Goal: Information Seeking & Learning: Learn about a topic

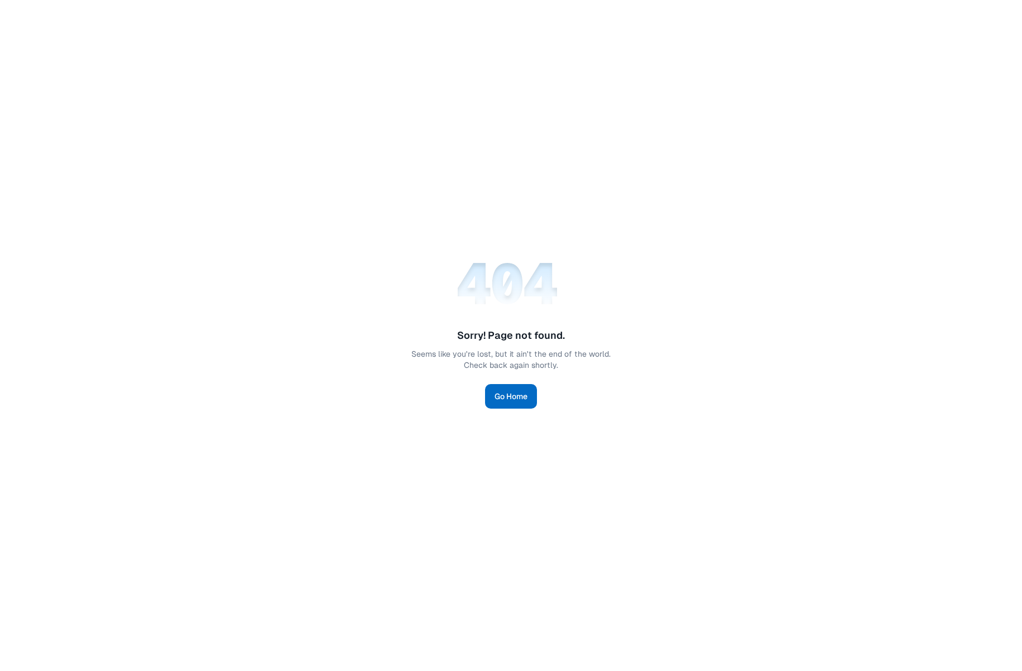
click at [513, 396] on link "Go Home" at bounding box center [511, 396] width 52 height 25
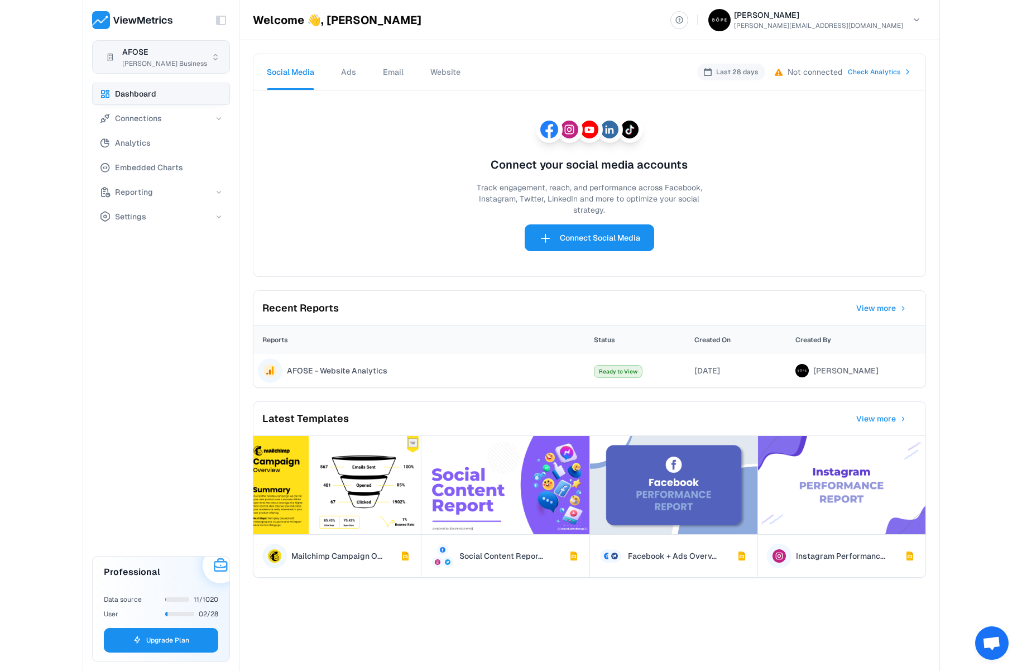
click at [169, 68] on html "Toggle Sidebar AFOSE [PERSON_NAME] Business Dashboard Connections Analytics Emb…" at bounding box center [511, 335] width 1022 height 671
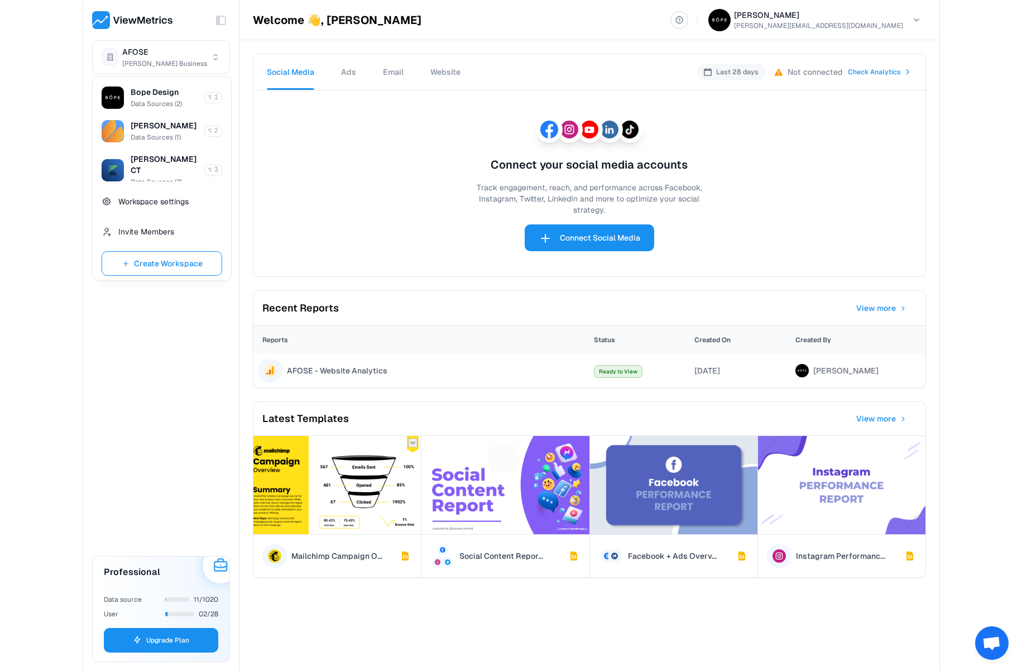
click at [149, 53] on html "Toggle Sidebar AFOSE [PERSON_NAME] Business Dashboard Connections Analytics Emb…" at bounding box center [511, 335] width 1022 height 671
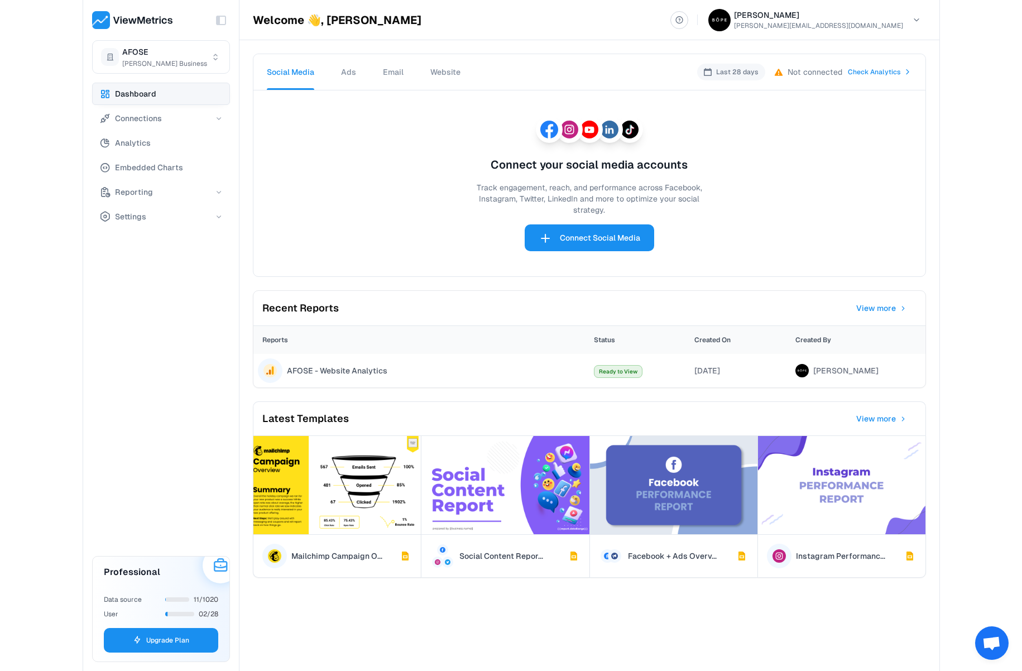
click at [457, 74] on span "Website" at bounding box center [445, 72] width 30 height 10
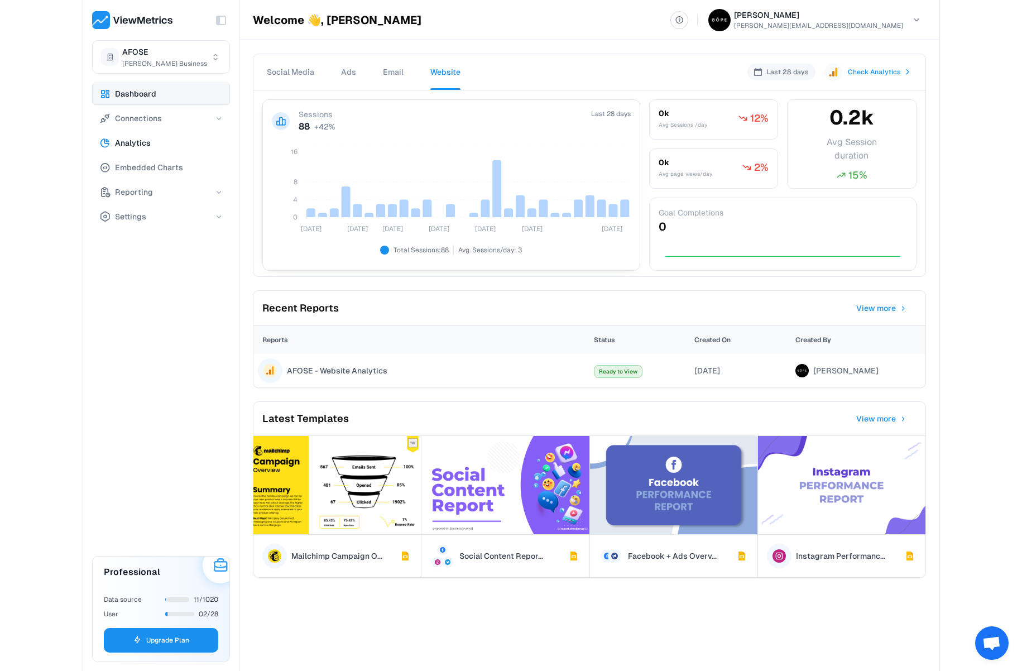
click at [127, 143] on span "Analytics" at bounding box center [133, 142] width 36 height 13
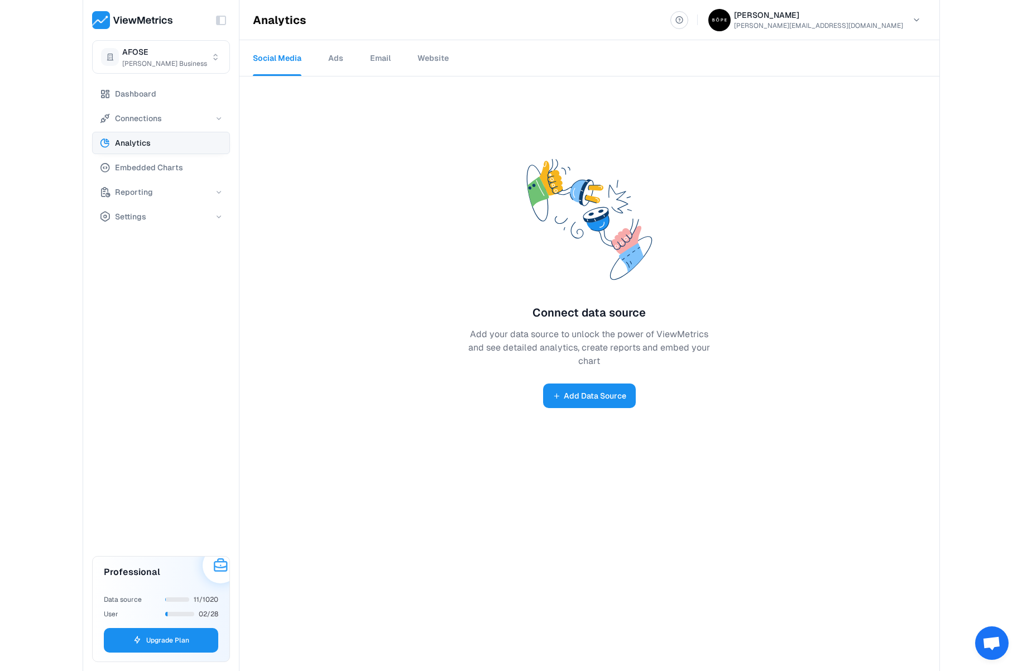
click at [444, 56] on link "Website" at bounding box center [432, 58] width 31 height 36
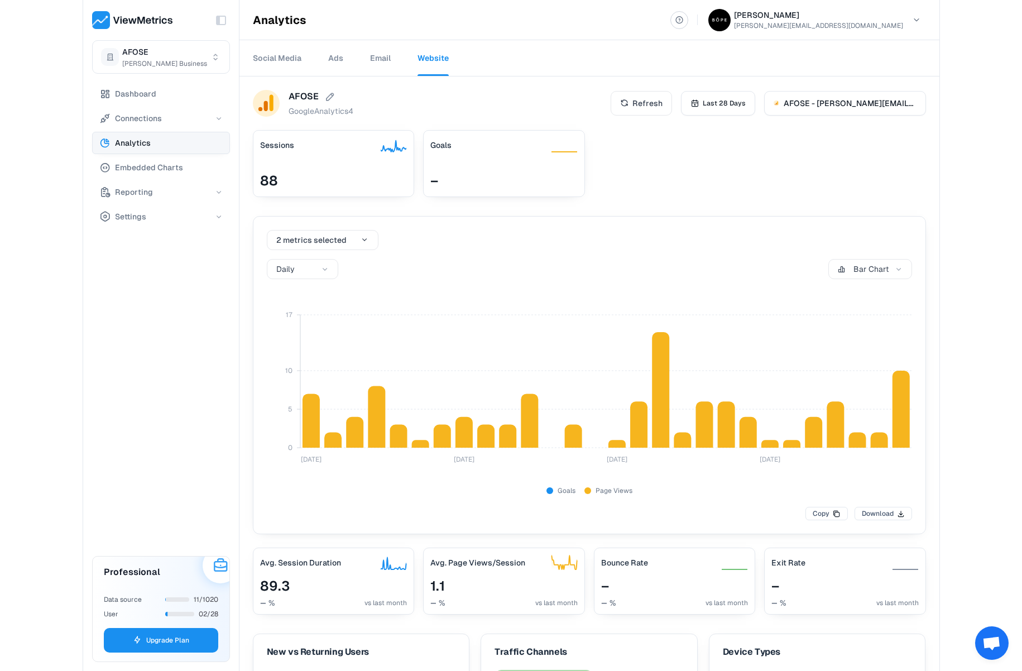
click at [32, 312] on div "Toggle Sidebar AFOSE [PERSON_NAME] Business Dashboard Connections Analytics Emb…" at bounding box center [511, 335] width 1022 height 671
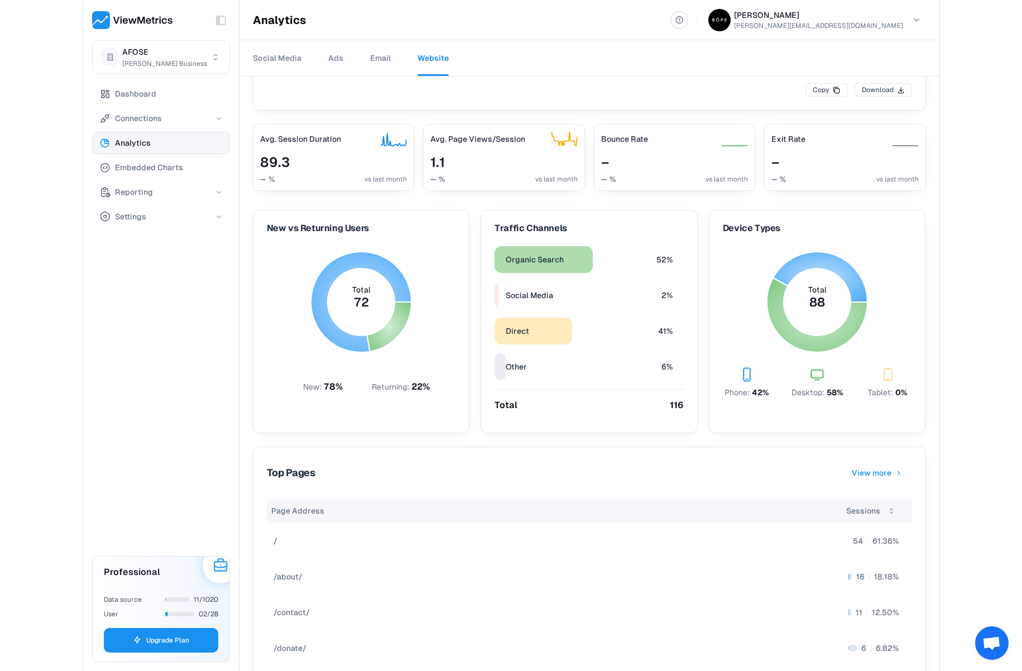
scroll to position [440, 0]
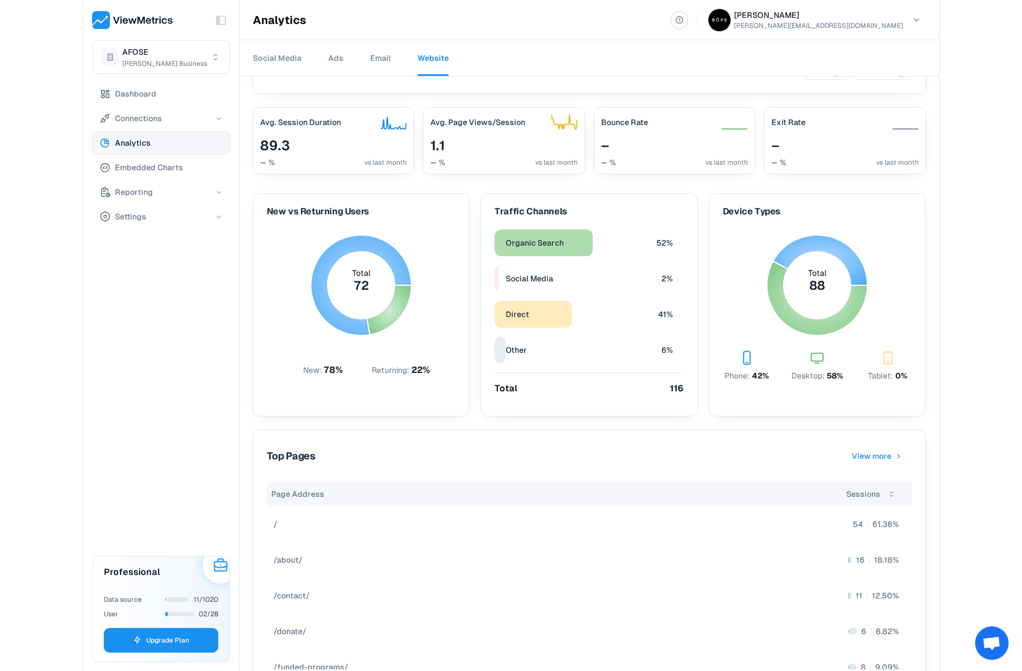
click at [45, 322] on div "Toggle Sidebar AFOSE [PERSON_NAME] Business Dashboard Connections Analytics Emb…" at bounding box center [511, 335] width 1022 height 671
